Goal: Information Seeking & Learning: Understand process/instructions

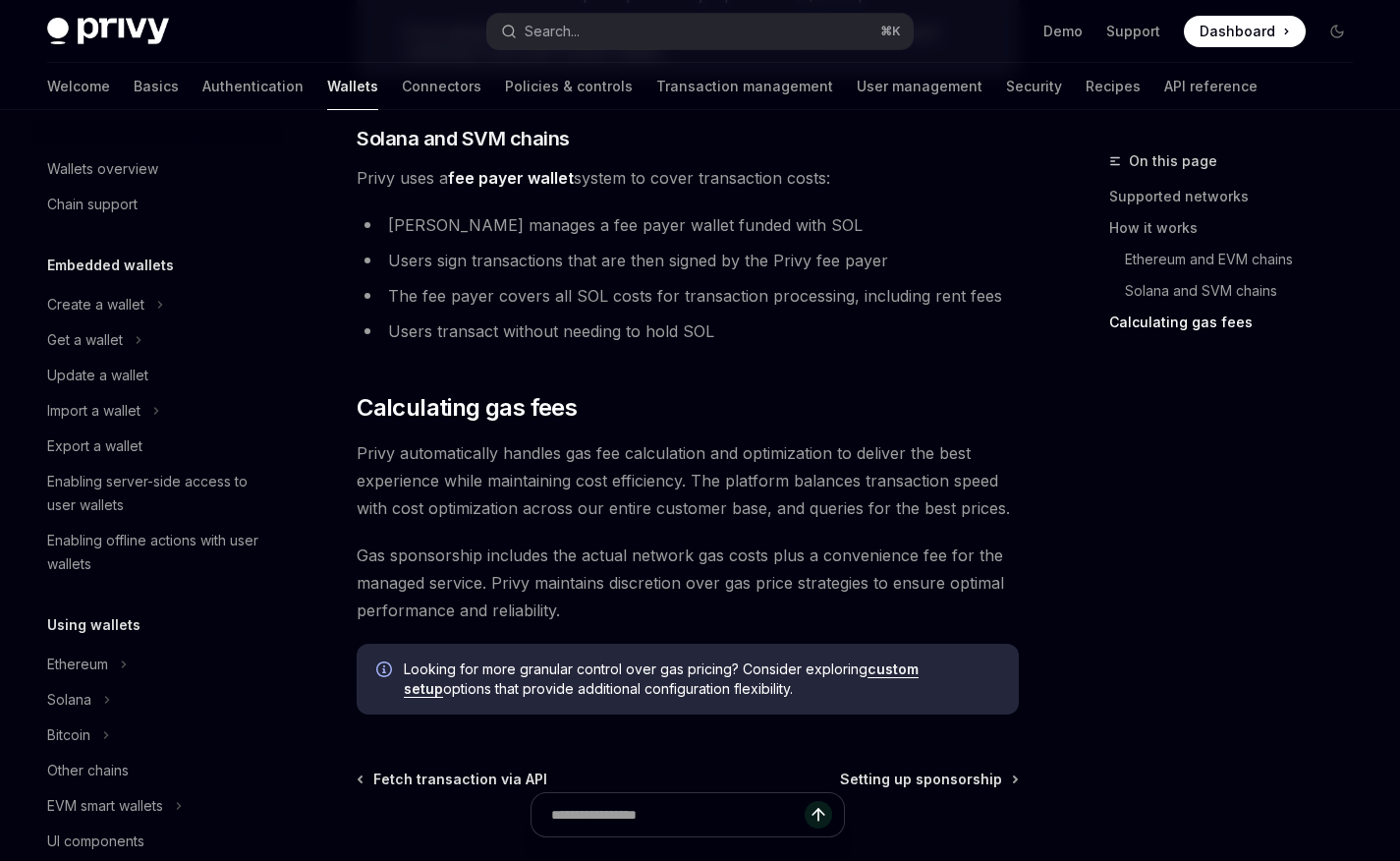
scroll to position [827, 0]
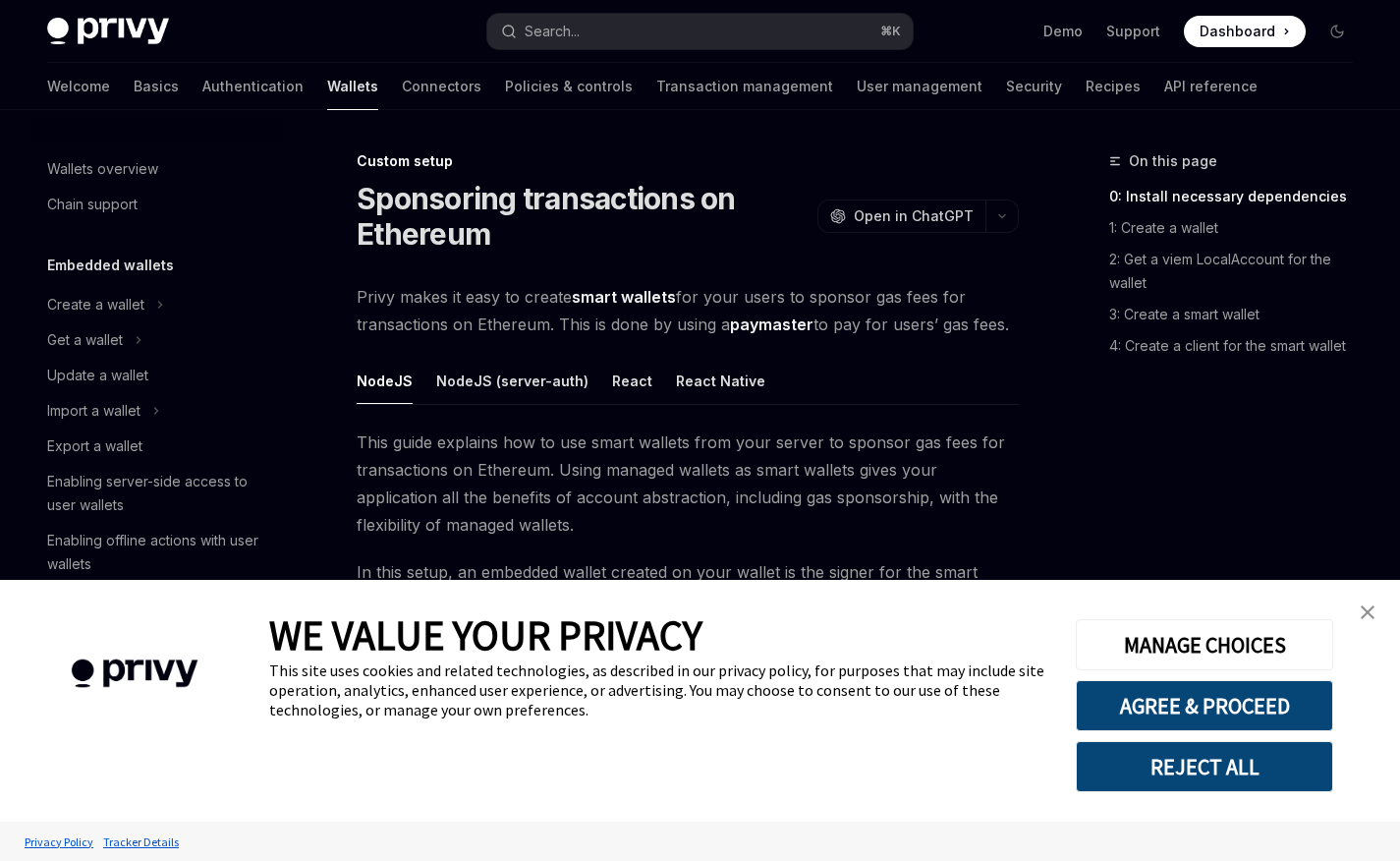
scroll to position [945, 0]
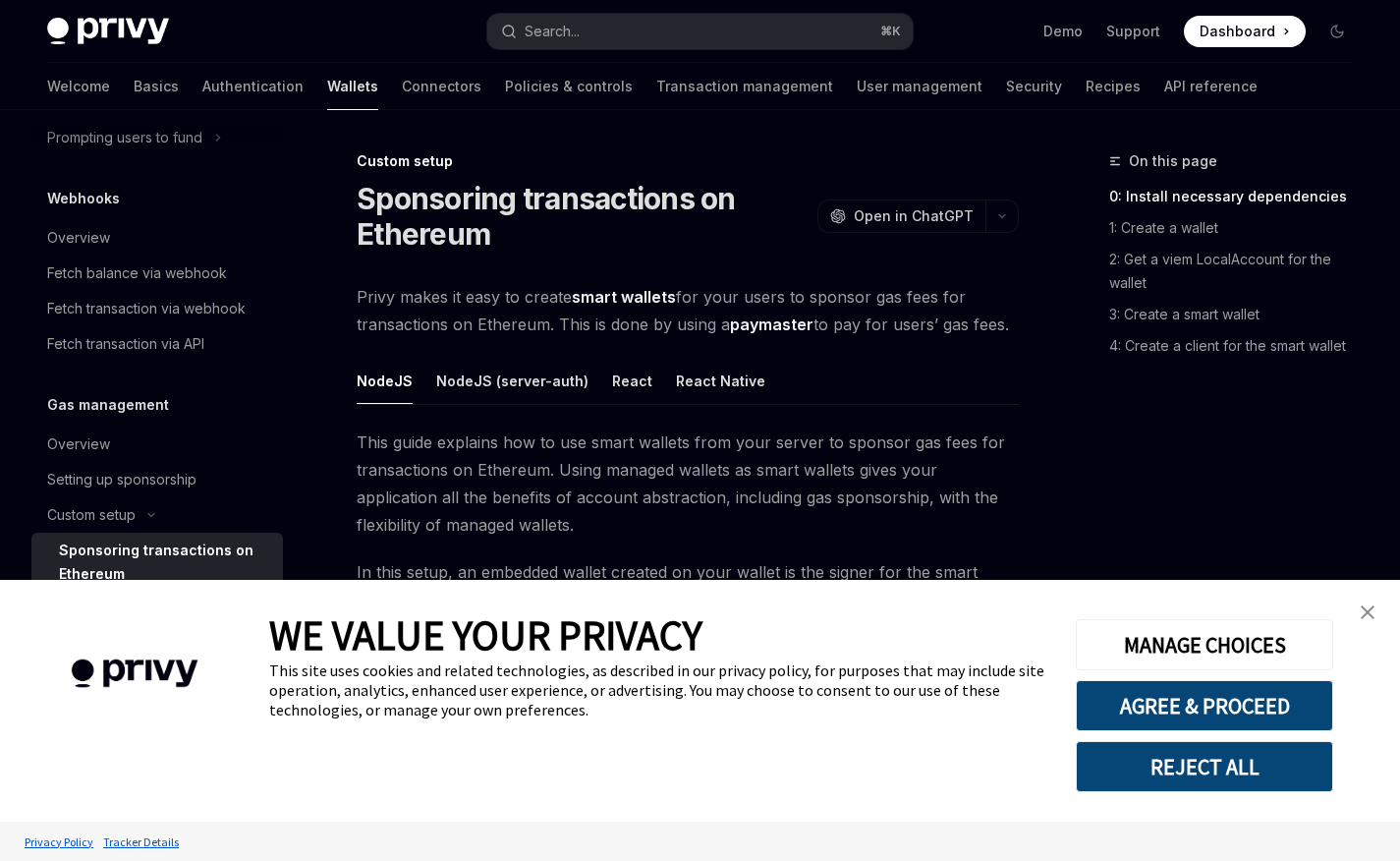
click at [1362, 613] on img "close banner" at bounding box center [1367, 612] width 14 height 14
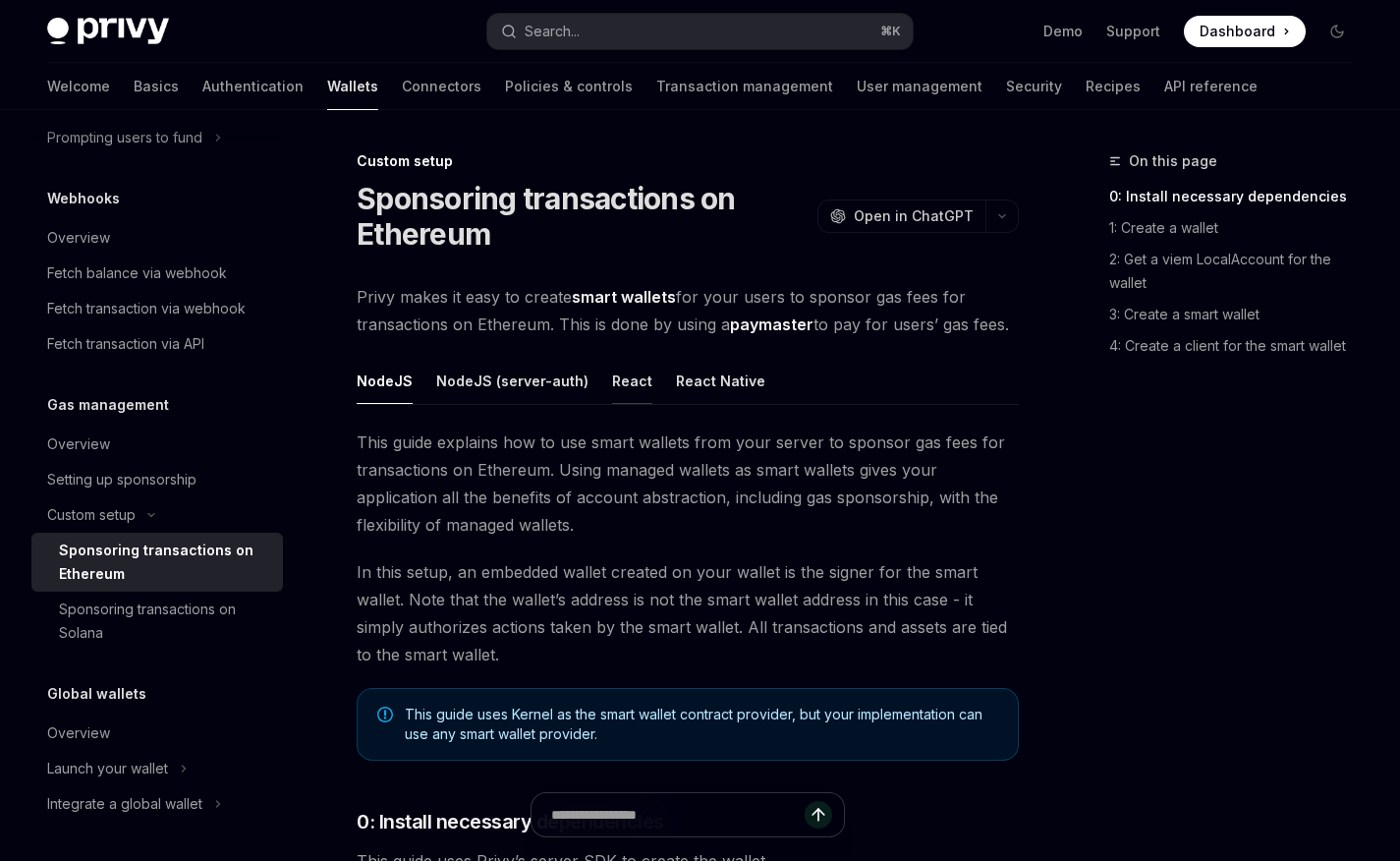
click at [612, 382] on button "React" at bounding box center [632, 381] width 41 height 47
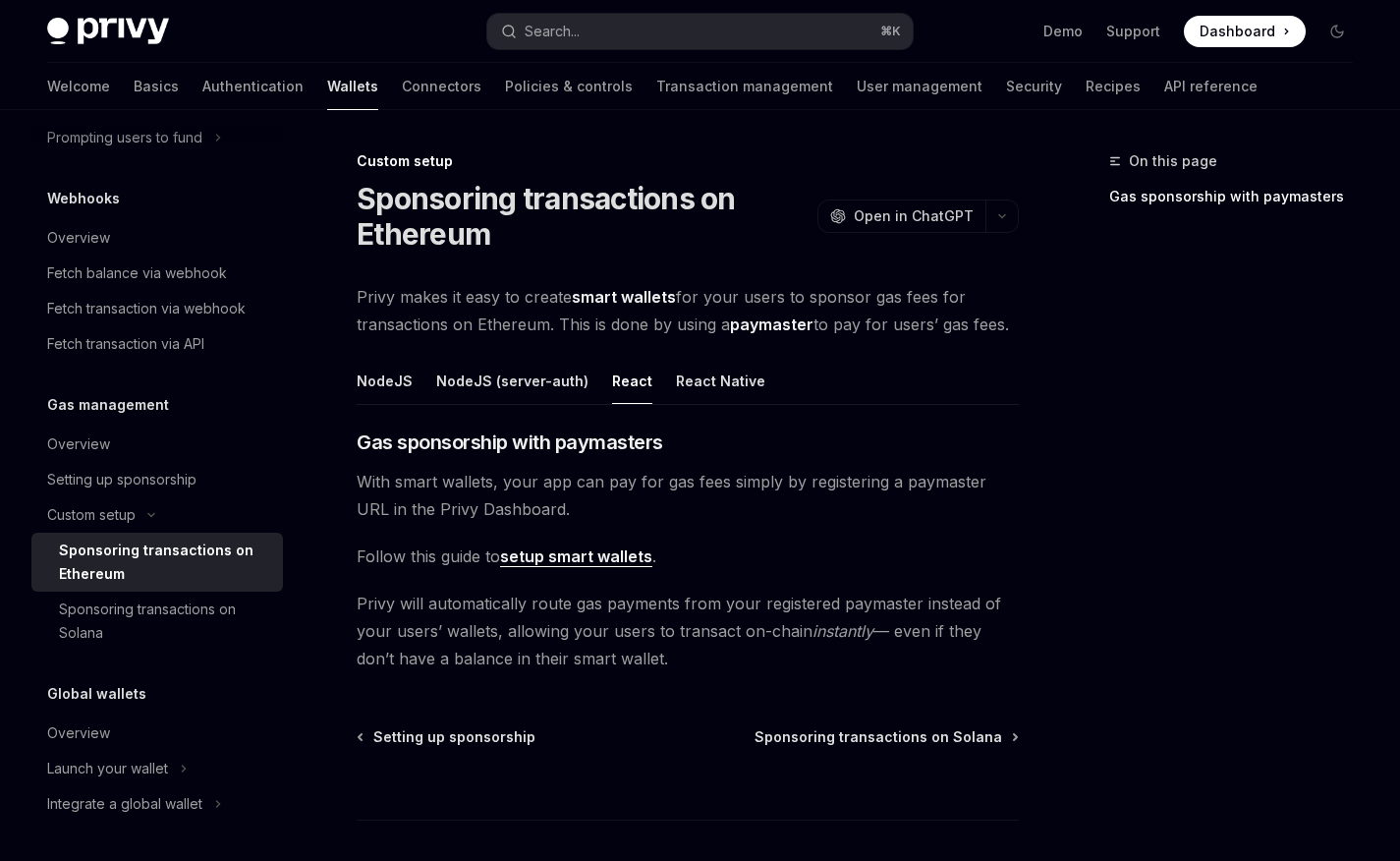
click at [634, 555] on link "setup smart wallets" at bounding box center [576, 556] width 153 height 21
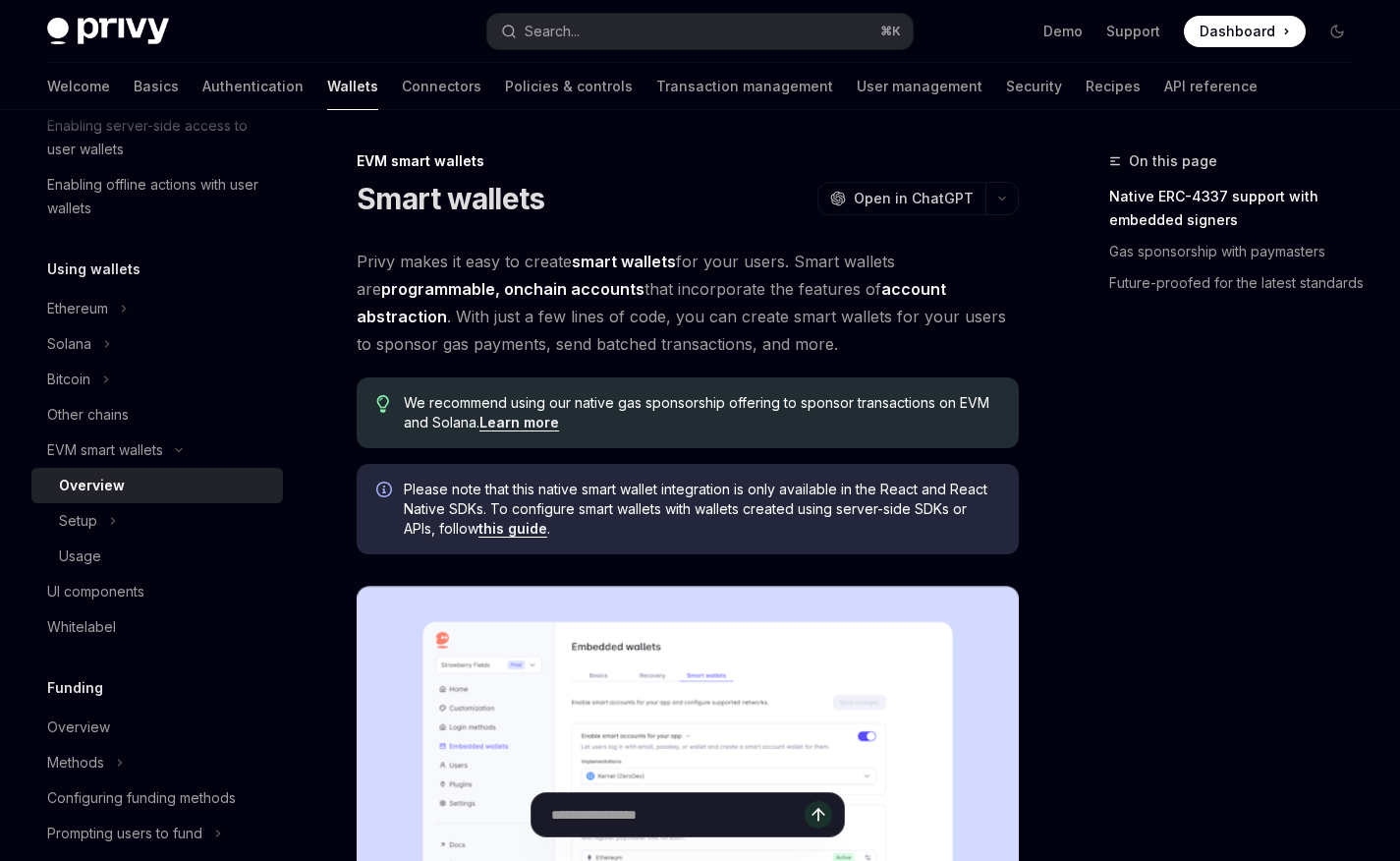
type textarea "*"
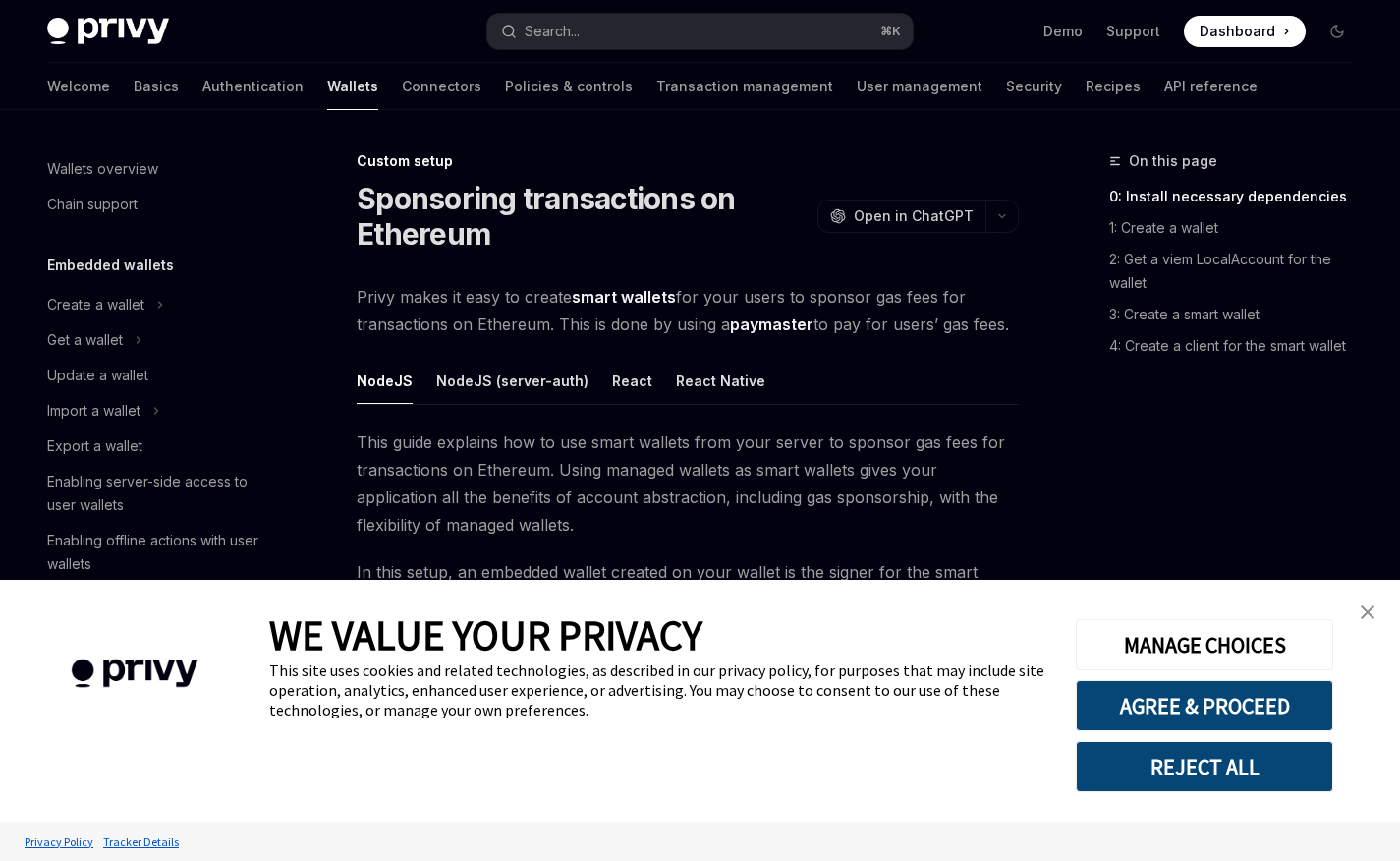
scroll to position [945, 0]
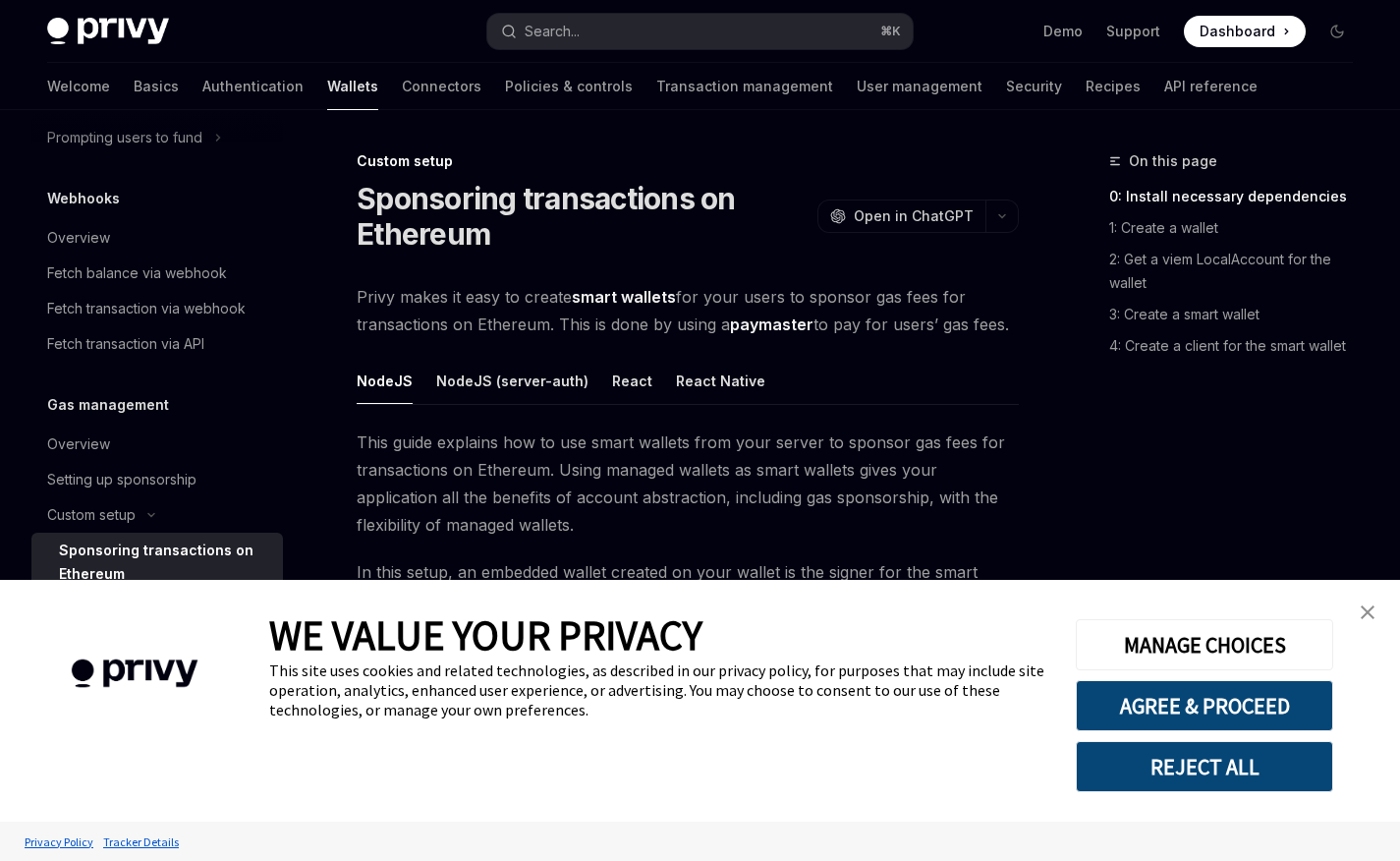
drag, startPoint x: 0, startPoint y: 0, endPoint x: 757, endPoint y: 503, distance: 908.9
click at [640, 382] on ul "NodeJS NodeJS (server-auth) React React Native" at bounding box center [688, 382] width 662 height 48
click at [629, 385] on button "React" at bounding box center [632, 381] width 41 height 47
type textarea "*"
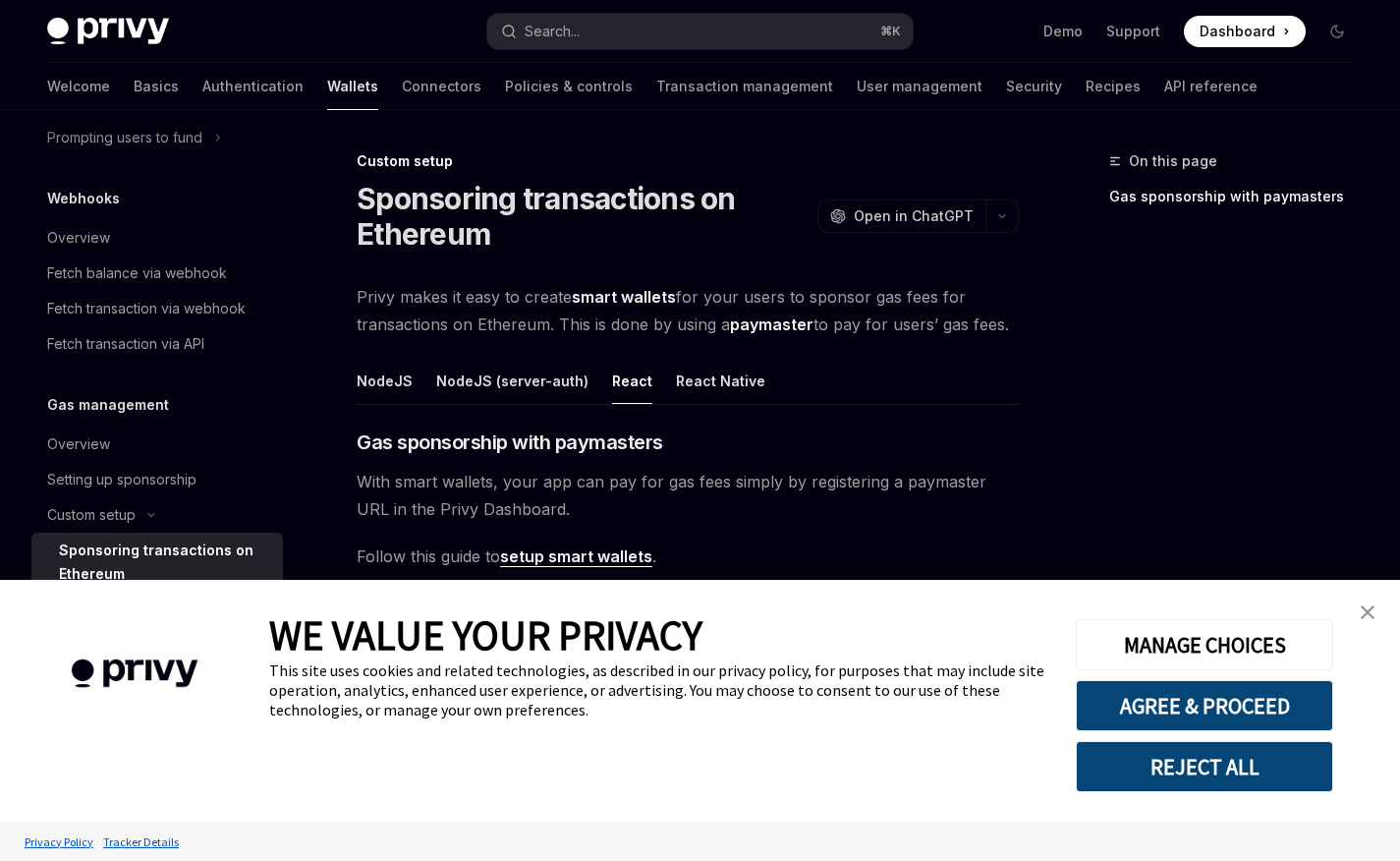
click at [1365, 610] on img "close banner" at bounding box center [1367, 612] width 14 height 14
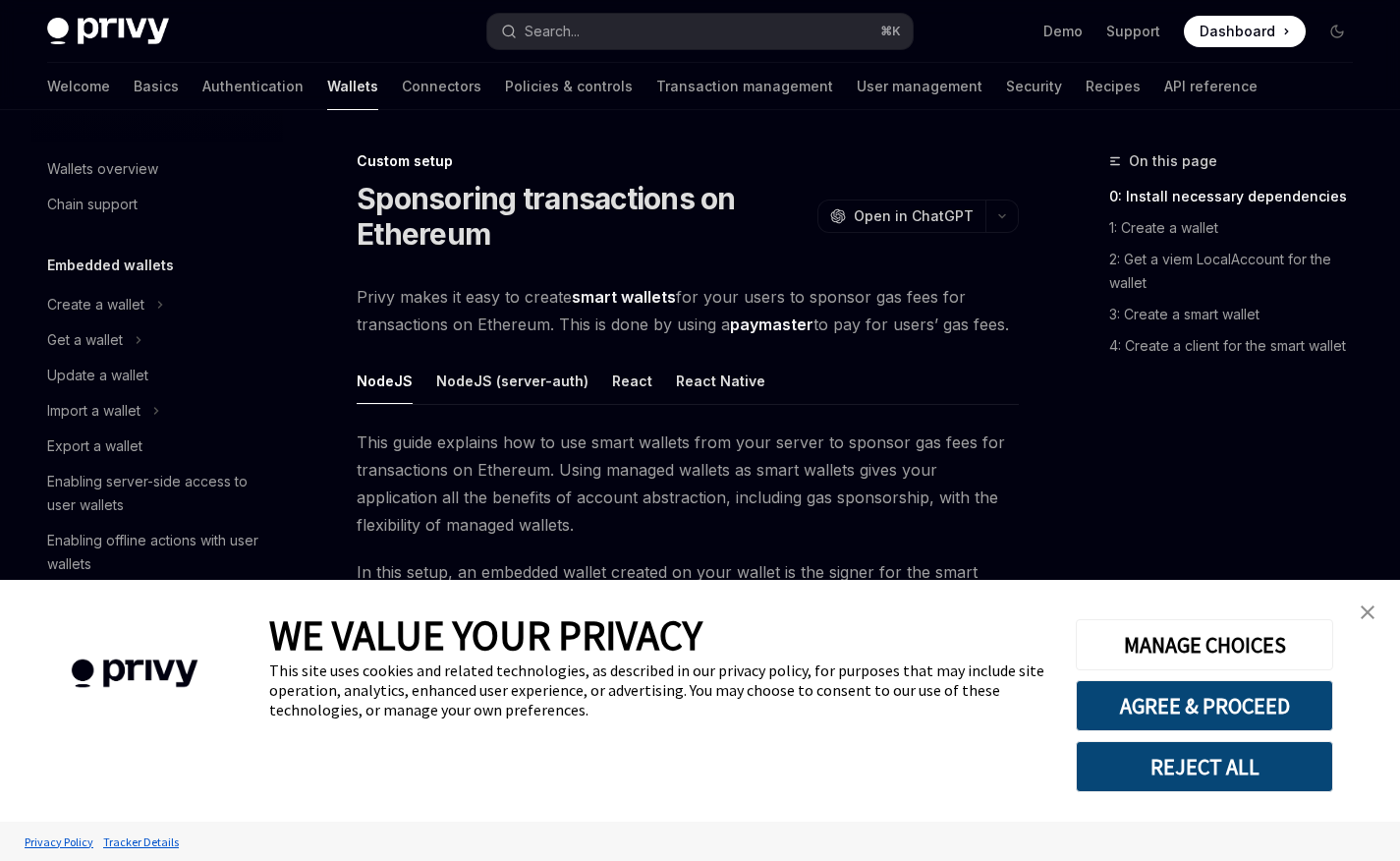
scroll to position [945, 0]
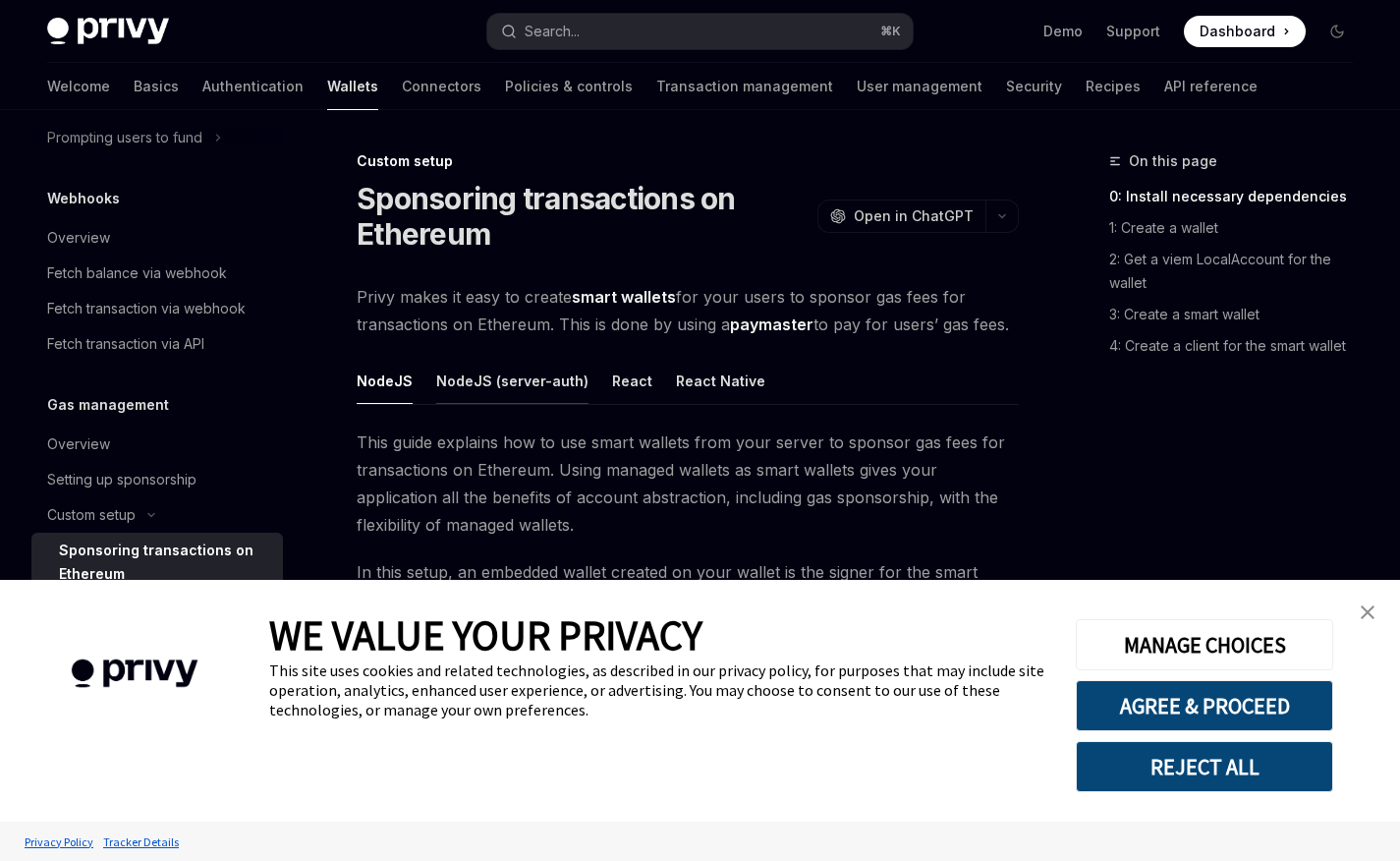
click at [440, 379] on button "NodeJS (server-auth)" at bounding box center [513, 381] width 153 height 47
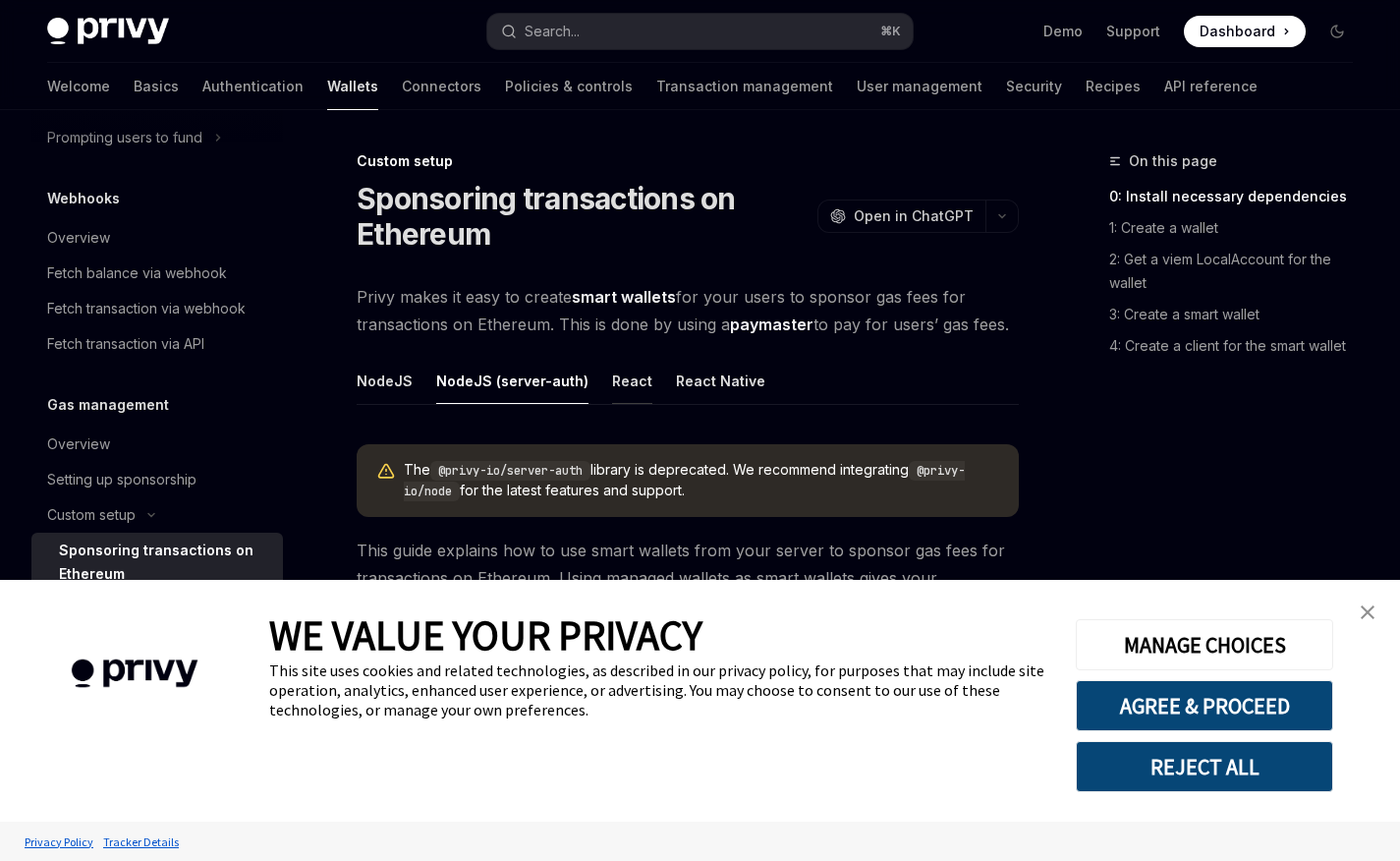
click at [615, 381] on button "React" at bounding box center [632, 381] width 41 height 47
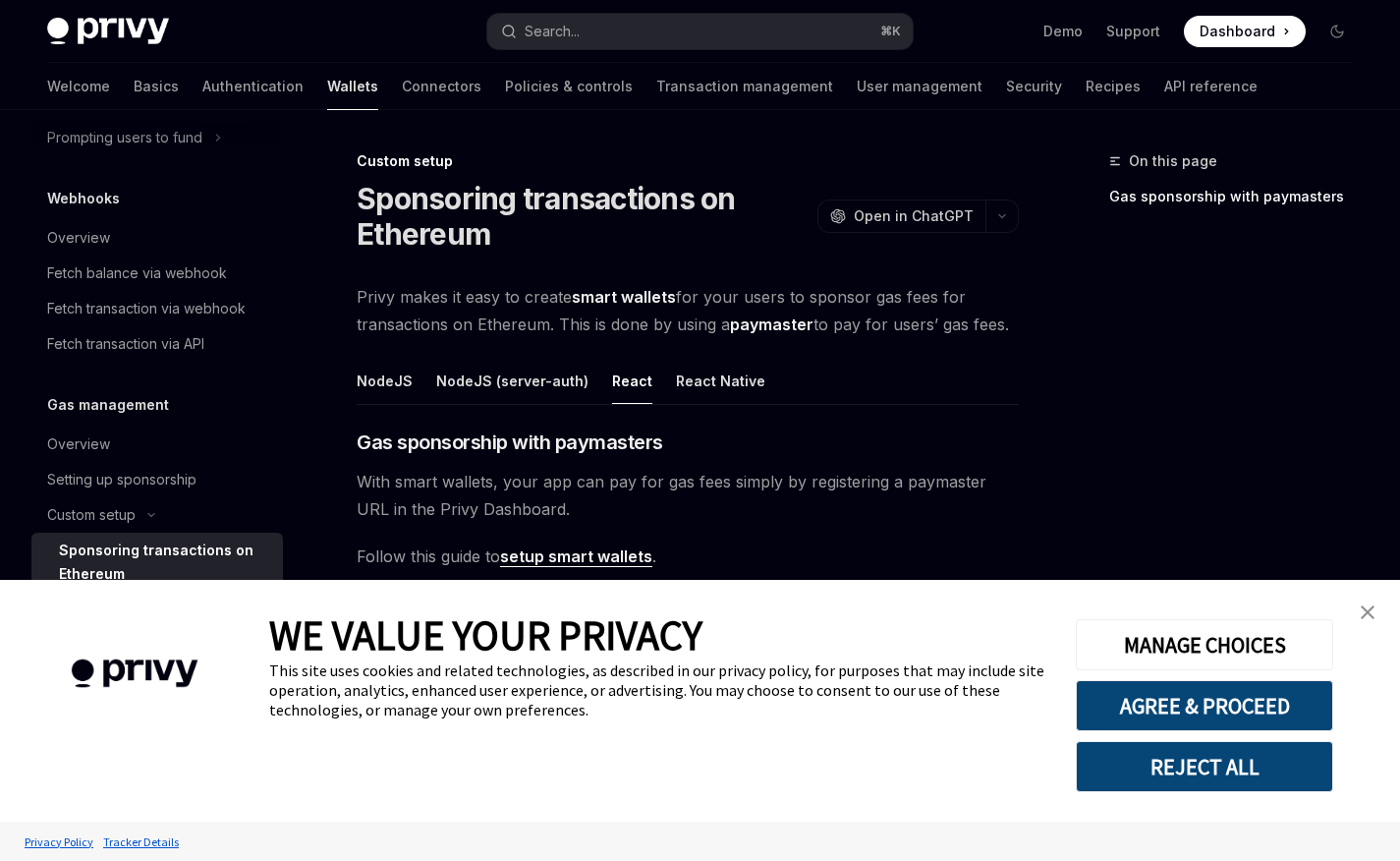
click at [1365, 610] on img "close banner" at bounding box center [1367, 612] width 14 height 14
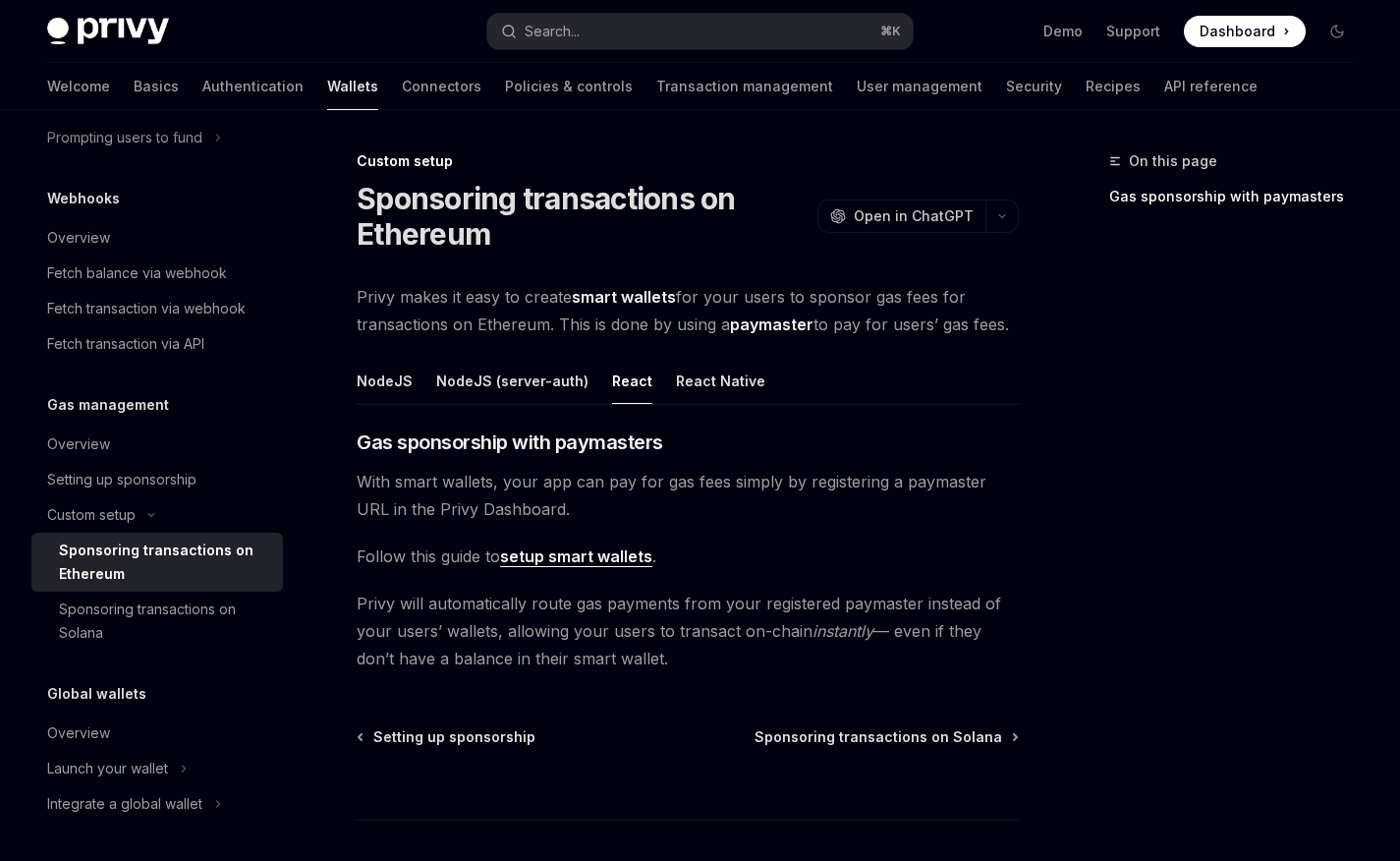
click at [619, 552] on link "setup smart wallets" at bounding box center [576, 556] width 153 height 21
type textarea "*"
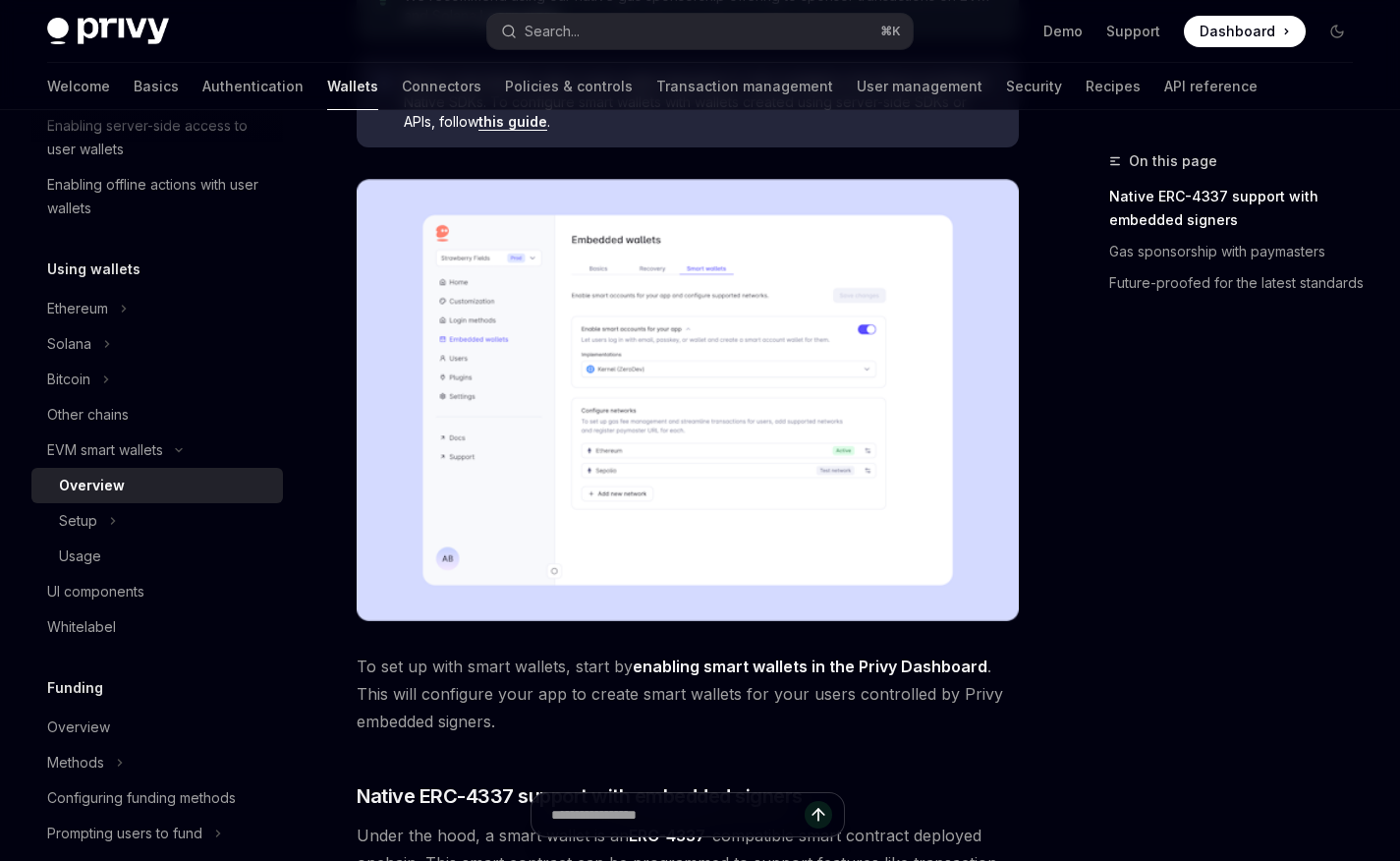
scroll to position [406, 0]
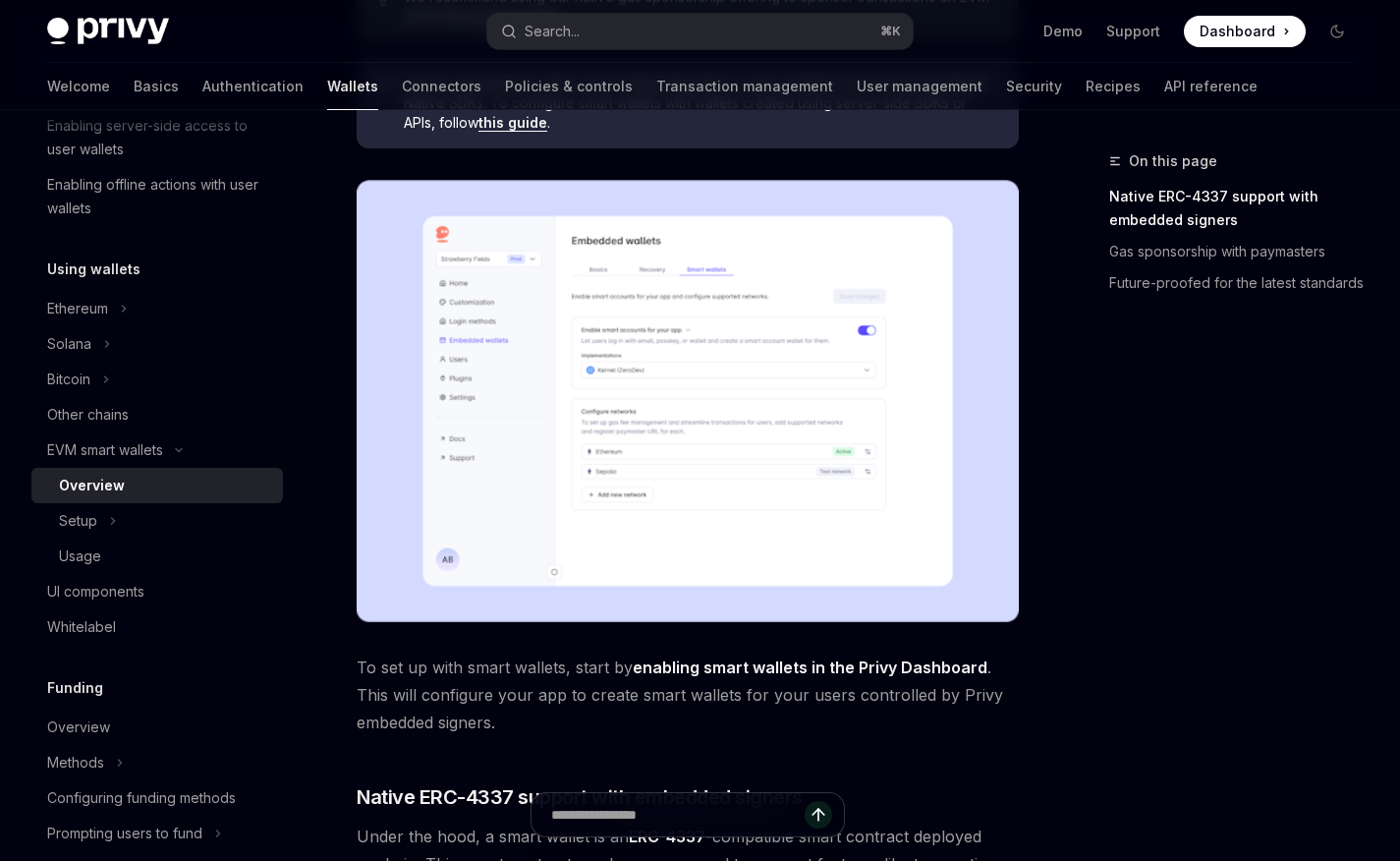
click at [703, 456] on img at bounding box center [688, 401] width 662 height 442
